Goal: Task Accomplishment & Management: Manage account settings

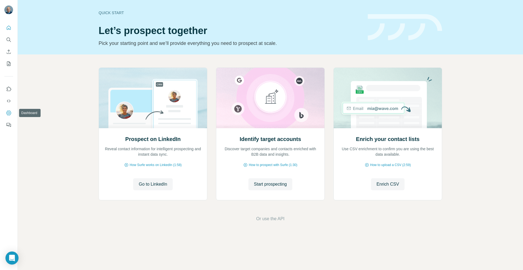
click at [10, 111] on icon "Dashboard" at bounding box center [8, 112] width 5 height 5
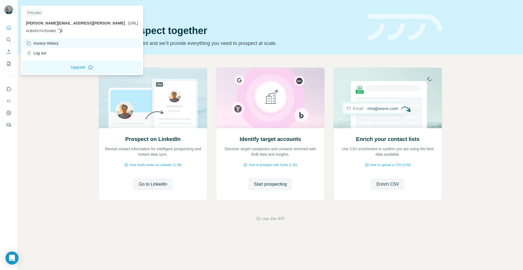
click at [40, 44] on div "Invoice History" at bounding box center [42, 43] width 33 height 5
click at [51, 45] on div "Invoice History" at bounding box center [42, 43] width 33 height 5
